Goal: Check status: Check status

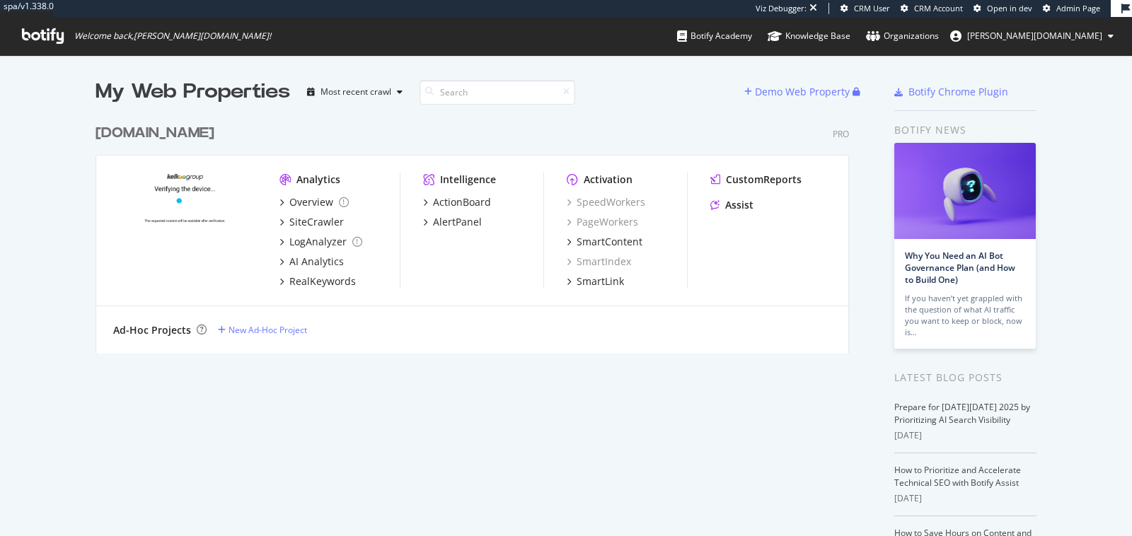
scroll to position [536, 1132]
click at [319, 227] on div "SiteCrawler" at bounding box center [316, 222] width 54 height 14
